Goal: Find specific page/section: Find specific page/section

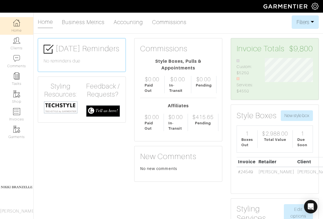
click at [19, 45] on link "Clients" at bounding box center [16, 44] width 33 height 18
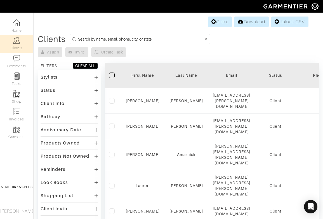
click at [88, 37] on input at bounding box center [141, 39] width 126 height 7
type input "dyer"
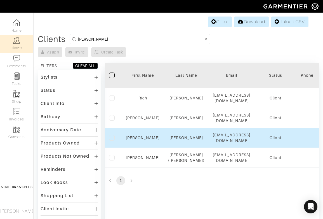
click at [146, 135] on td "[PERSON_NAME]" at bounding box center [143, 138] width 42 height 20
click at [146, 137] on link "[PERSON_NAME]" at bounding box center [143, 138] width 34 height 4
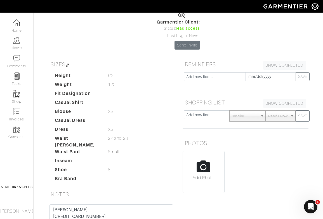
scroll to position [81, 0]
